Goal: Task Accomplishment & Management: Manage account settings

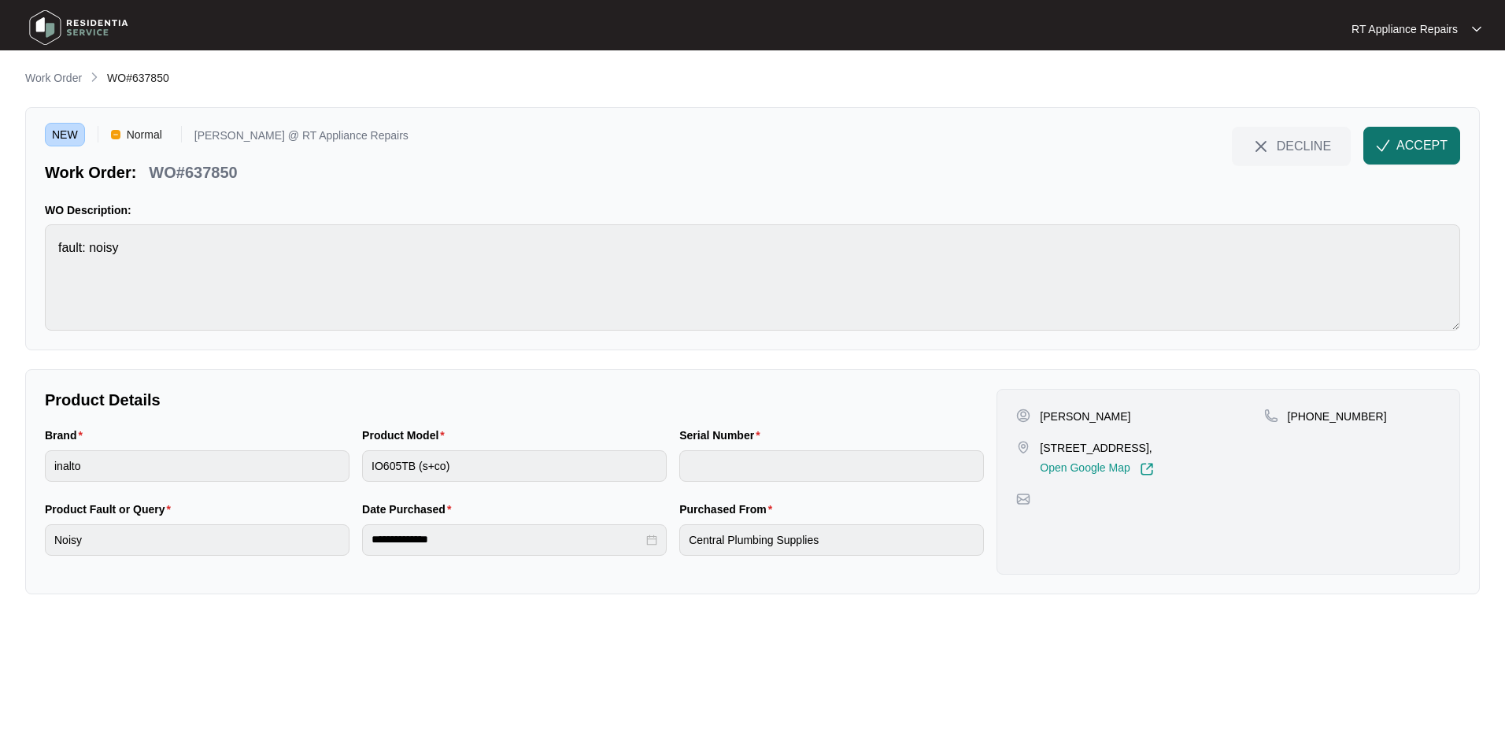
click at [1190, 150] on span "ACCEPT" at bounding box center [1421, 145] width 51 height 19
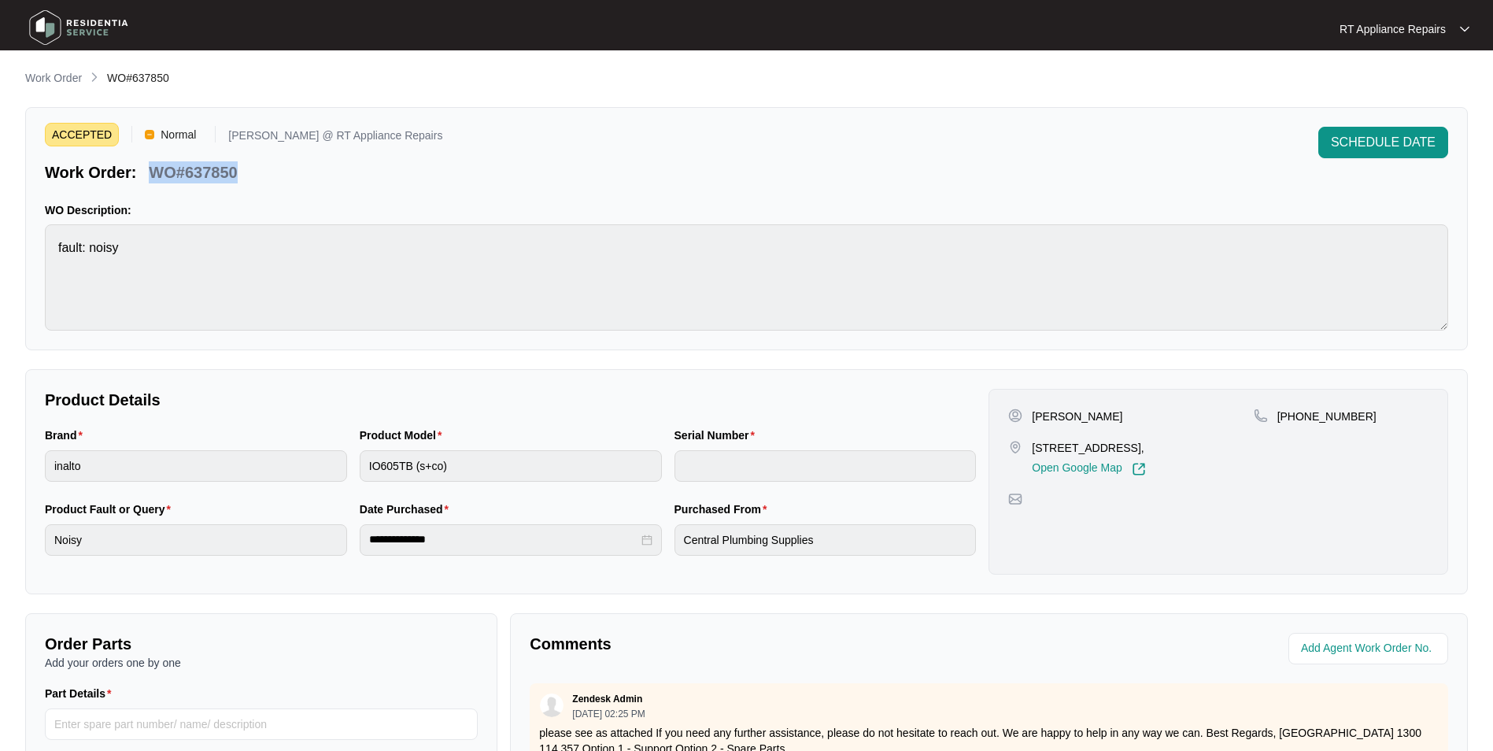
drag, startPoint x: 150, startPoint y: 168, endPoint x: 236, endPoint y: 171, distance: 85.8
click at [236, 171] on p "WO#637850" at bounding box center [193, 172] width 88 height 22
click at [410, 179] on div "ACCEPTED Normal [PERSON_NAME] @ RT Appliance Repairs Work Order: WO#637850 SCHE…" at bounding box center [746, 155] width 1403 height 57
drag, startPoint x: 1034, startPoint y: 416, endPoint x: 1352, endPoint y: 407, distance: 318.1
click at [1190, 407] on div "[PERSON_NAME] [STREET_ADDRESS], Open Google Map [PHONE_NUMBER]" at bounding box center [1218, 482] width 460 height 186
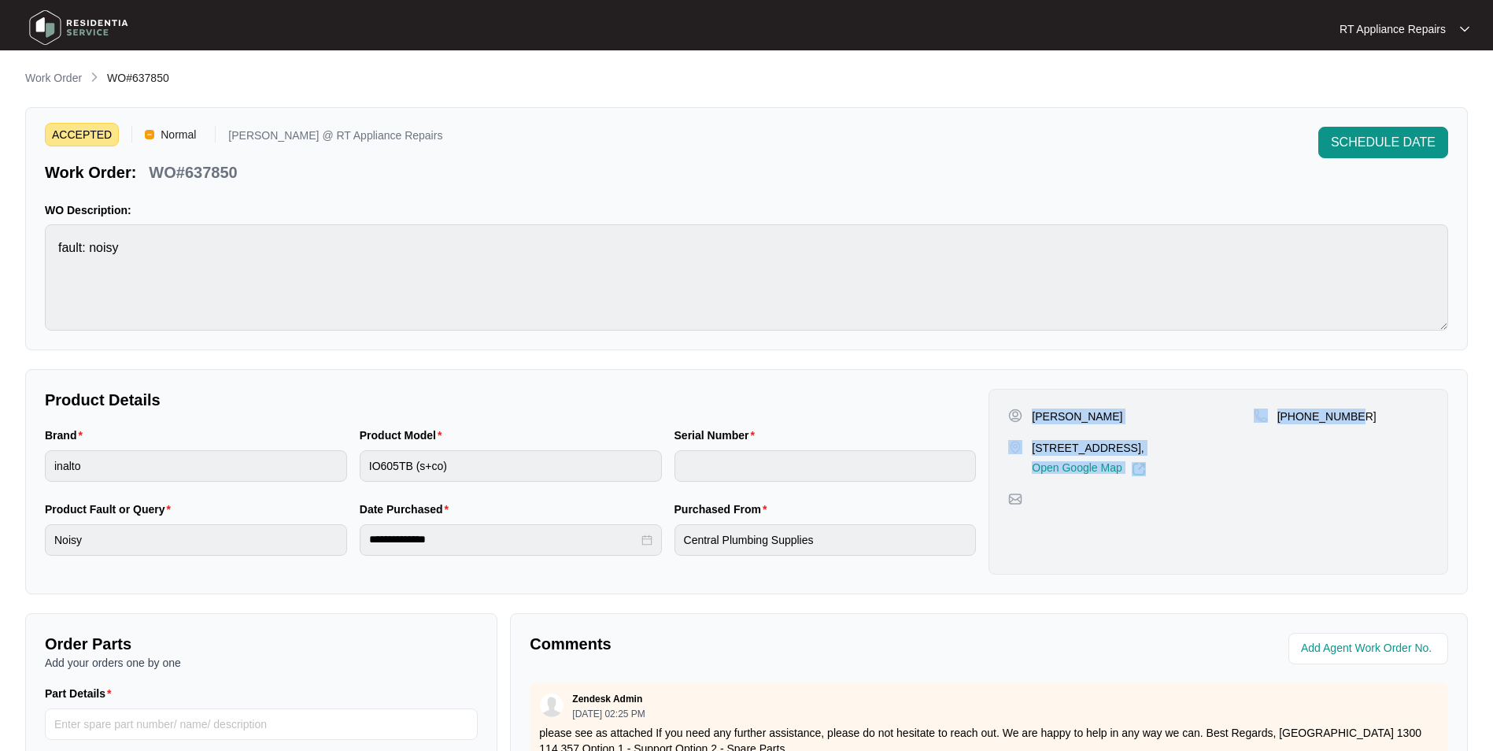
copy div "[PERSON_NAME] [STREET_ADDRESS], Open Google Map [PHONE_NUMBER]"
click at [1190, 135] on span "SCHEDULE DATE" at bounding box center [1383, 142] width 105 height 19
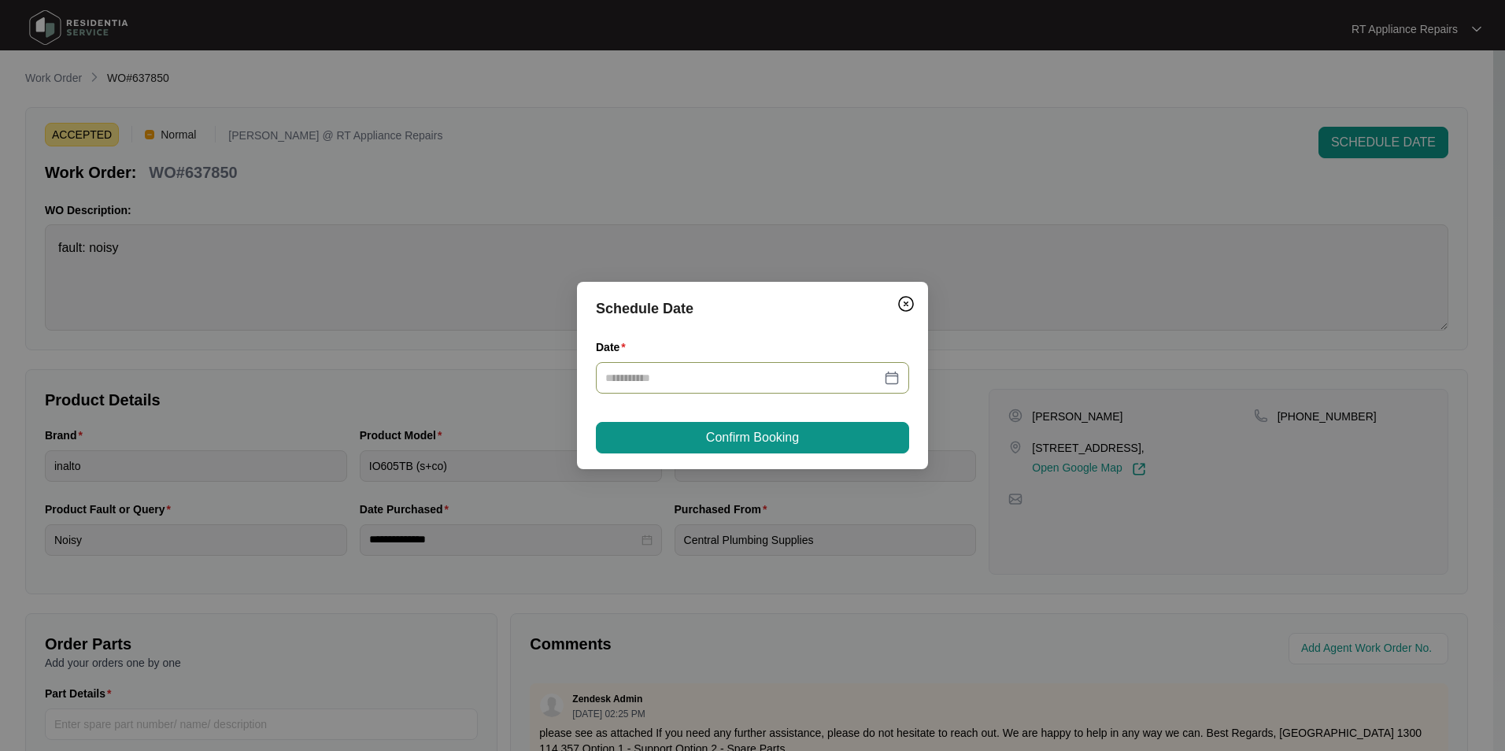
click at [707, 376] on input "Date" at bounding box center [742, 377] width 275 height 17
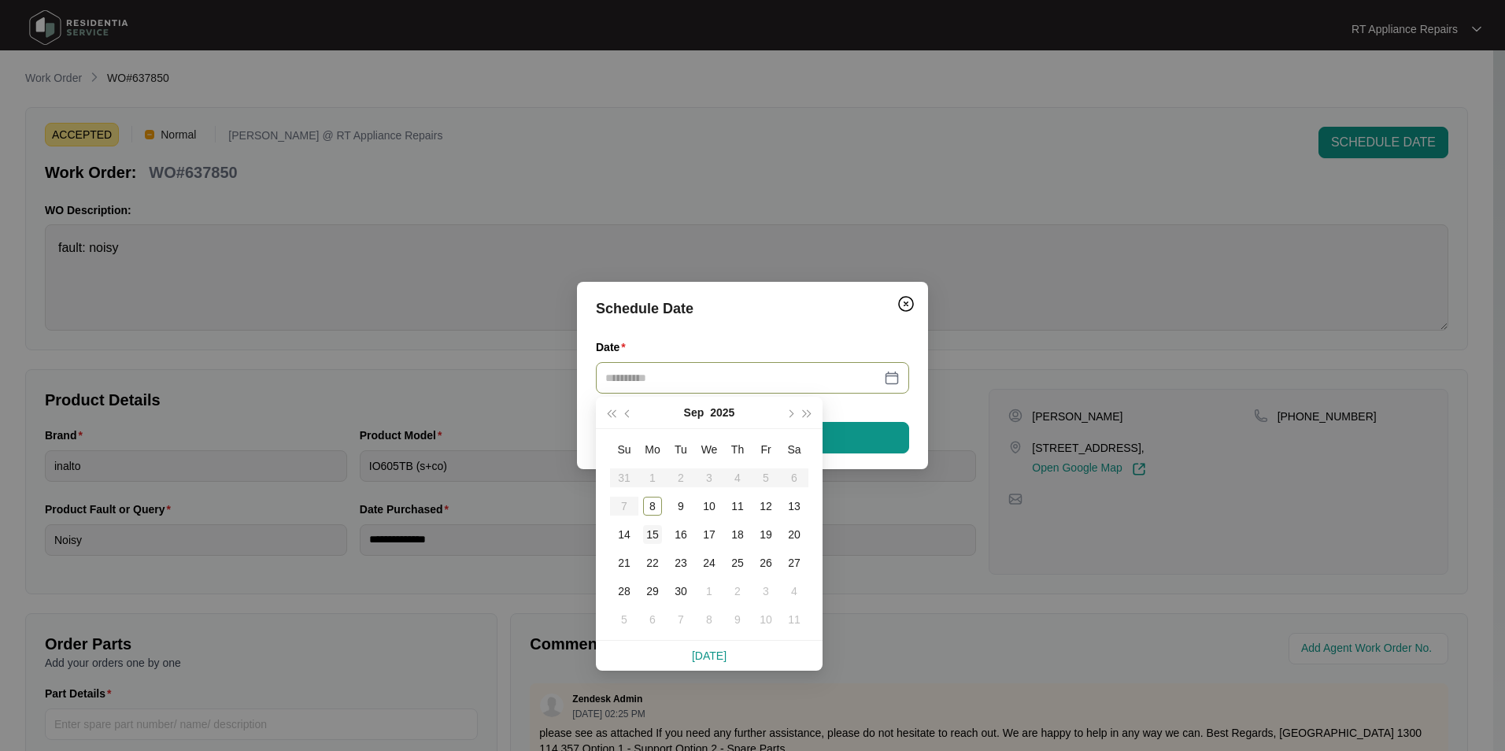
click at [649, 534] on div "15" at bounding box center [652, 534] width 19 height 19
type input "**********"
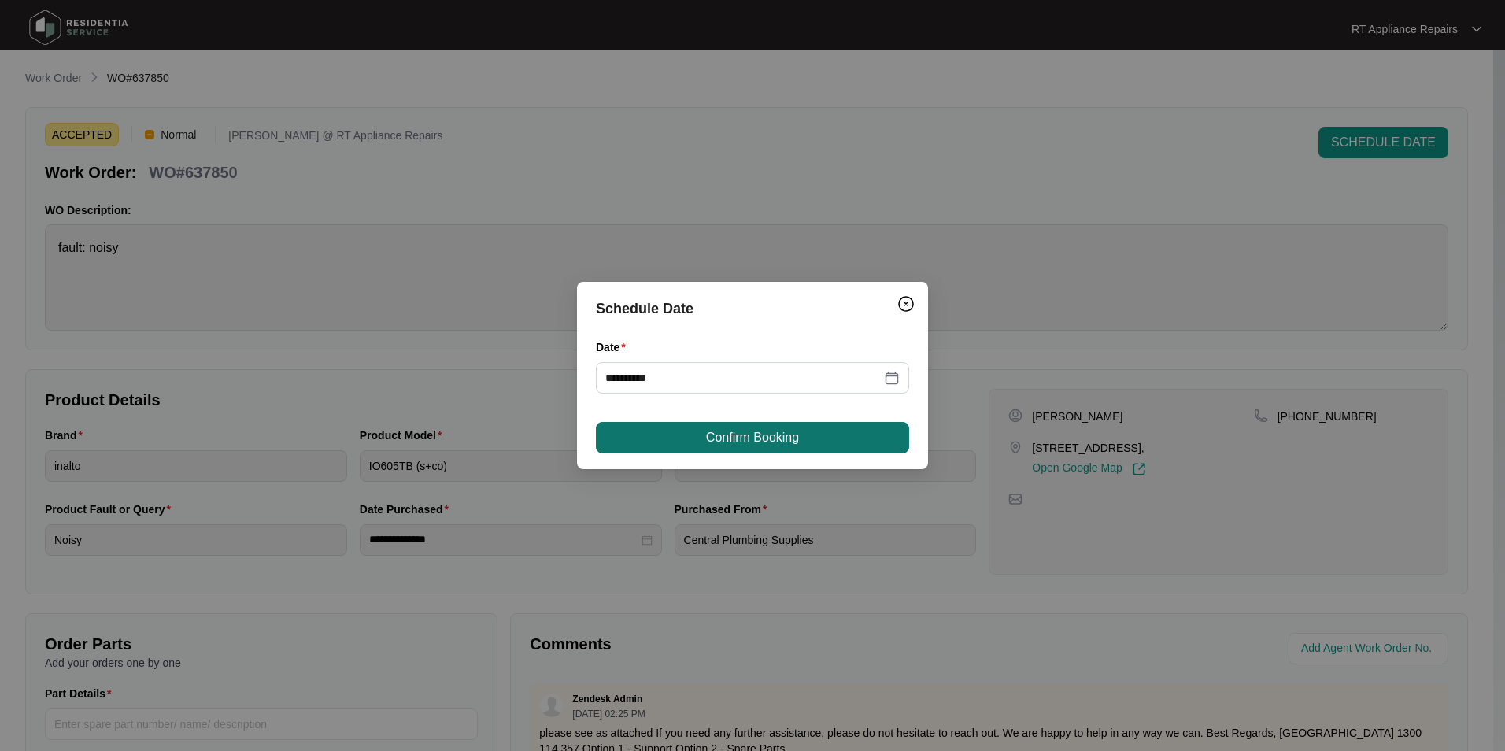
click at [755, 435] on span "Confirm Booking" at bounding box center [752, 437] width 93 height 19
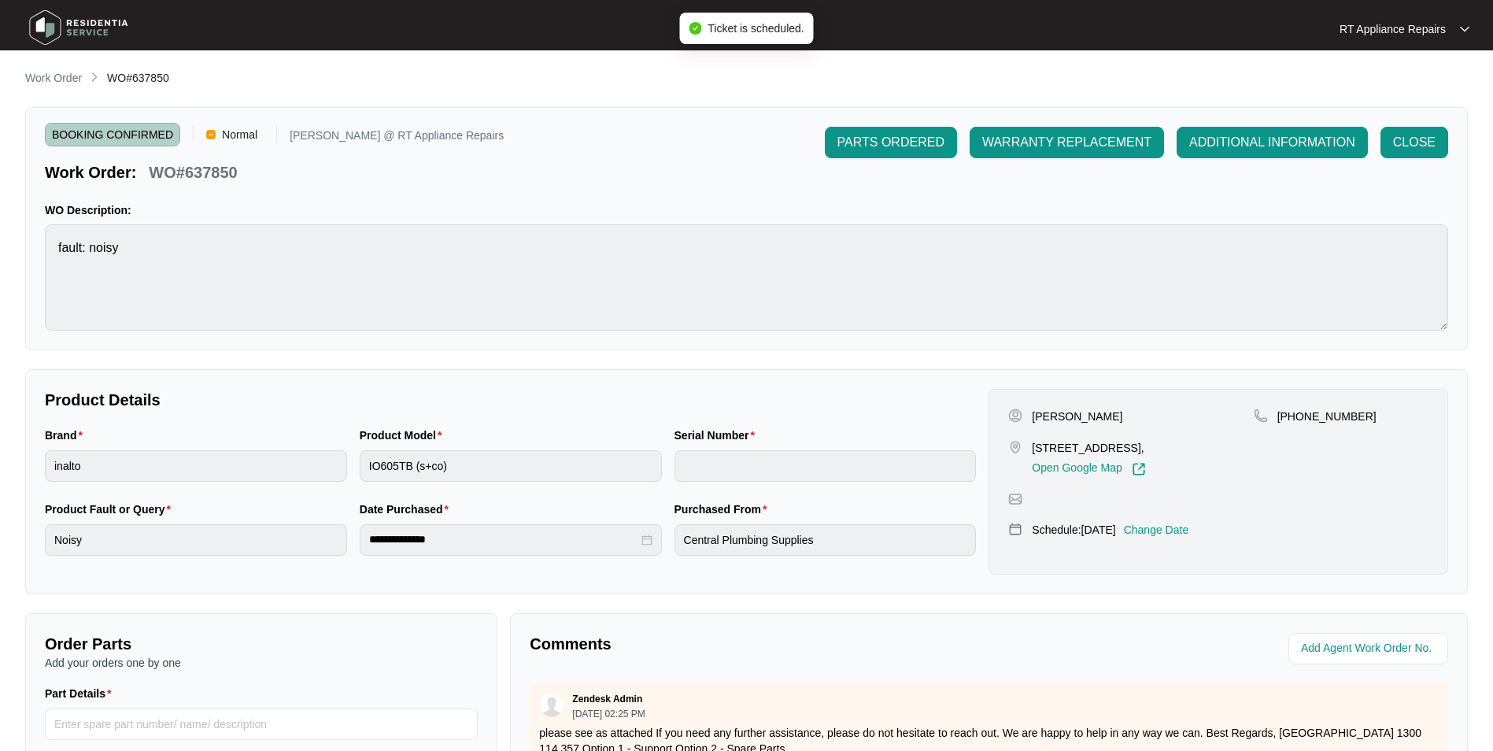
click at [1190, 28] on p "RT Appliance Repairs" at bounding box center [1392, 29] width 106 height 16
click at [1190, 86] on p "Log Out" at bounding box center [1416, 84] width 79 height 16
